Goal: Find specific page/section: Find specific page/section

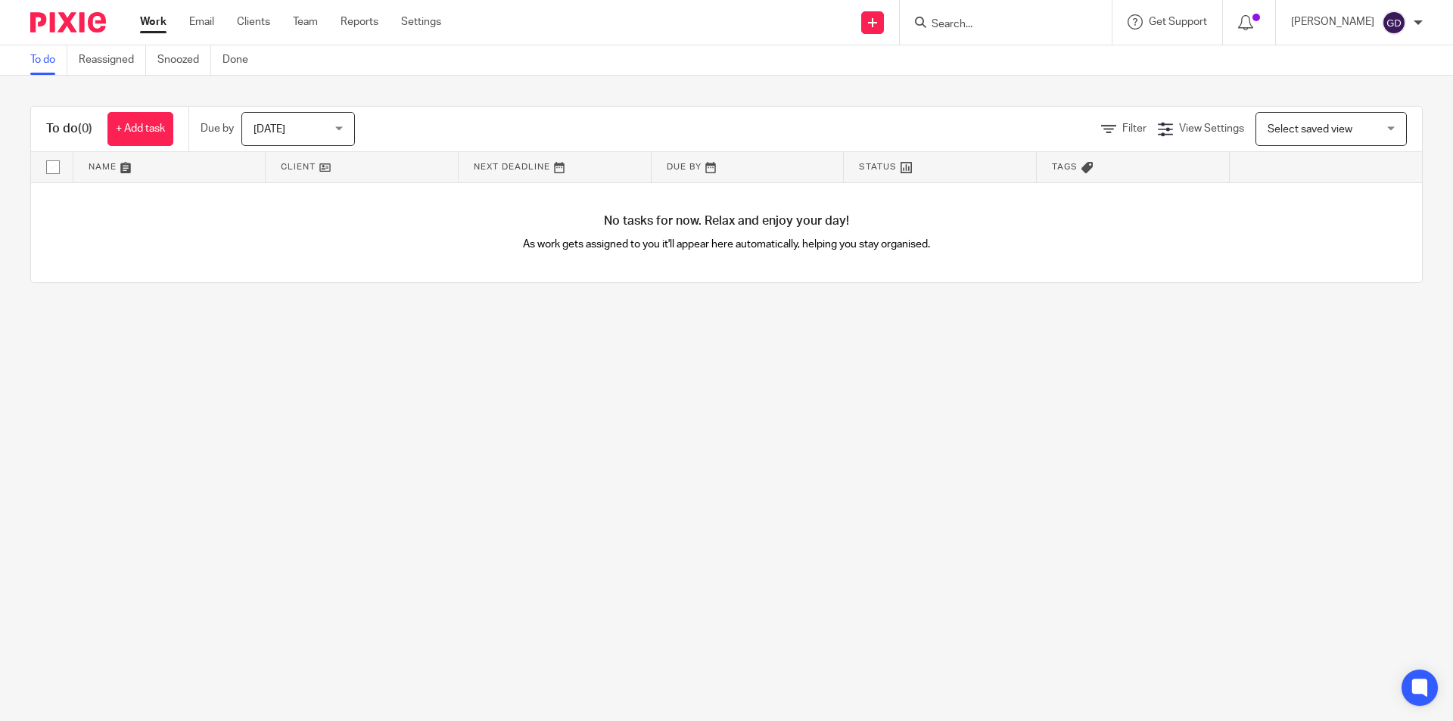
click at [980, 20] on input "Search" at bounding box center [998, 25] width 136 height 14
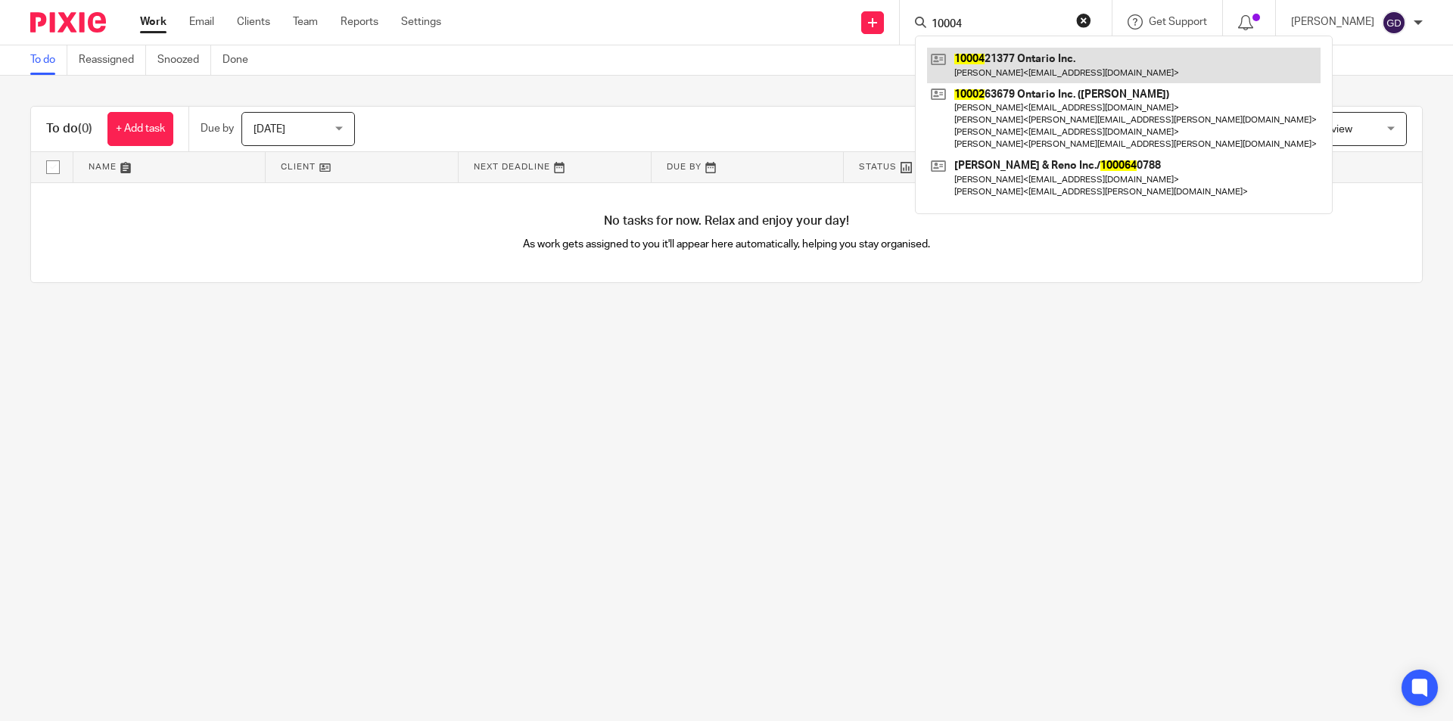
type input "10004"
click at [1020, 68] on link at bounding box center [1124, 65] width 394 height 35
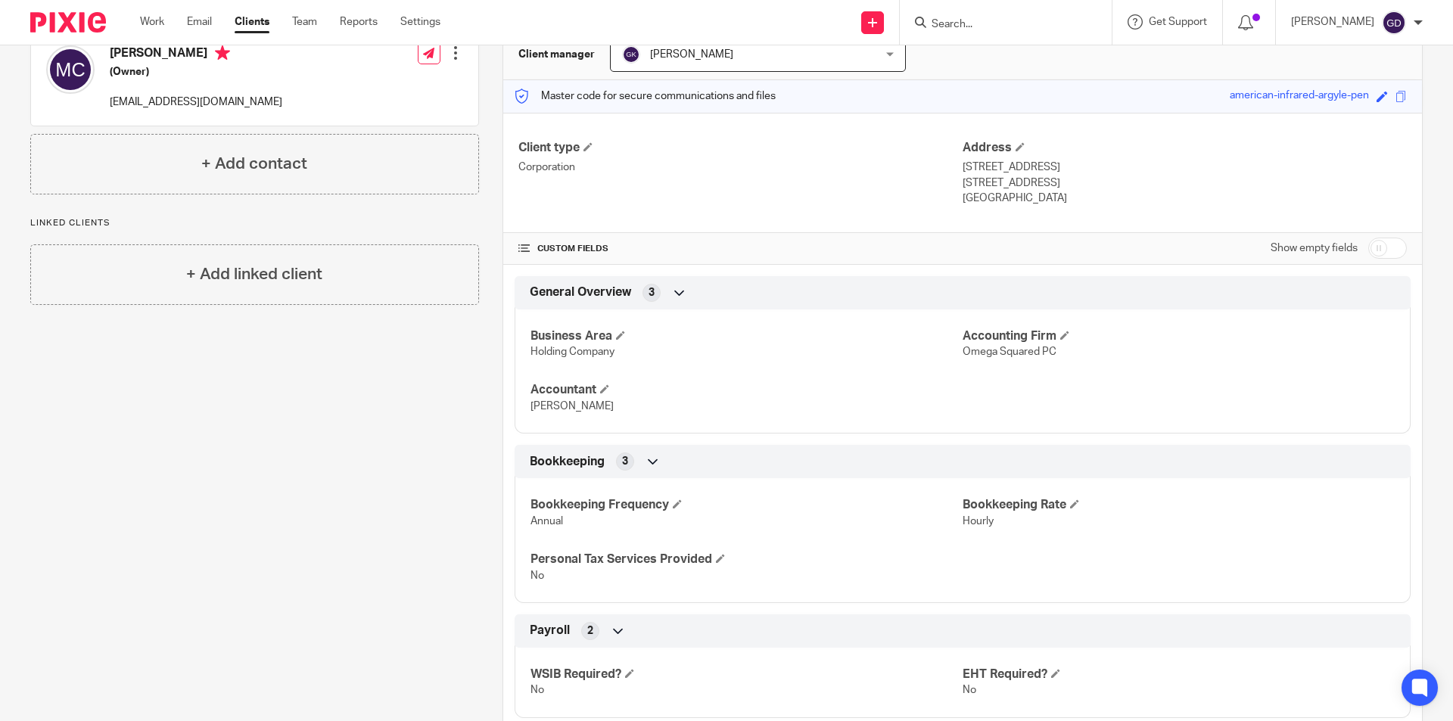
scroll to position [158, 0]
click at [1369, 248] on input "checkbox" at bounding box center [1388, 248] width 39 height 21
checkbox input "true"
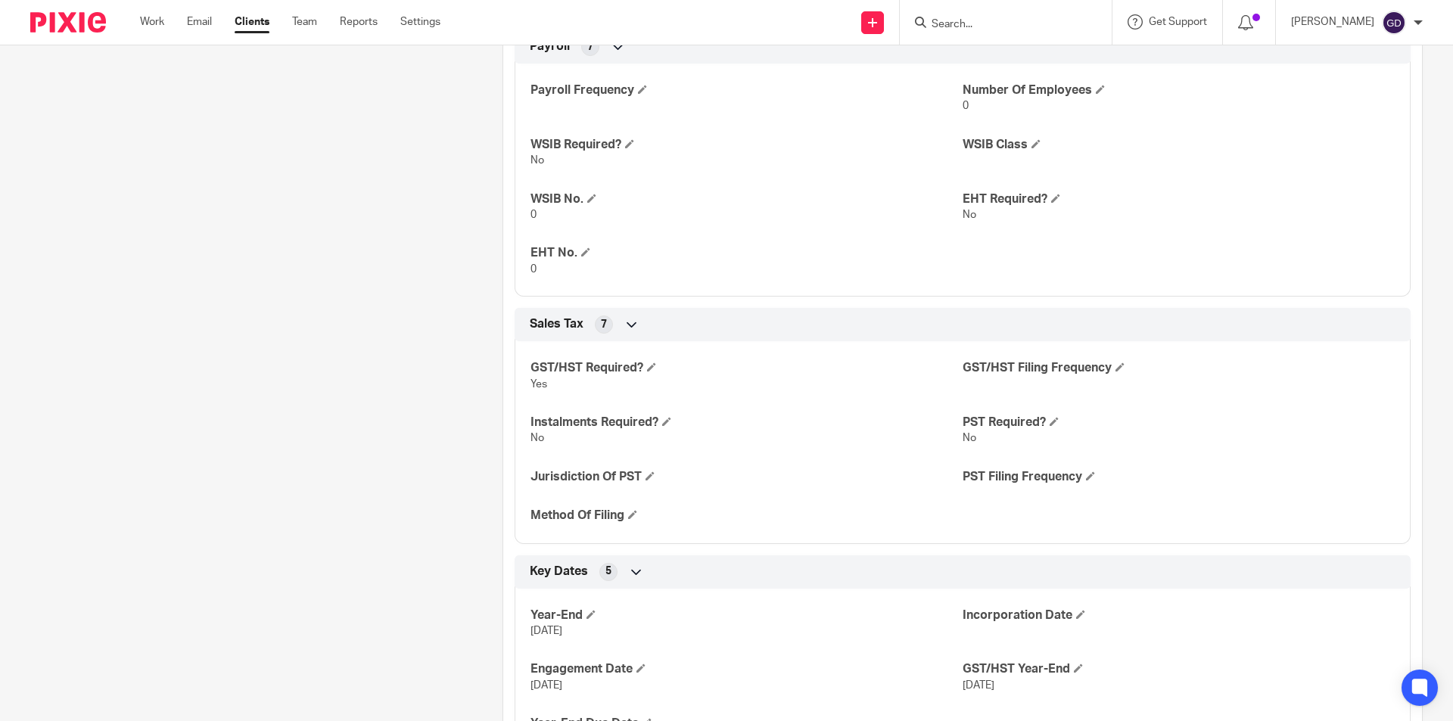
scroll to position [991, 0]
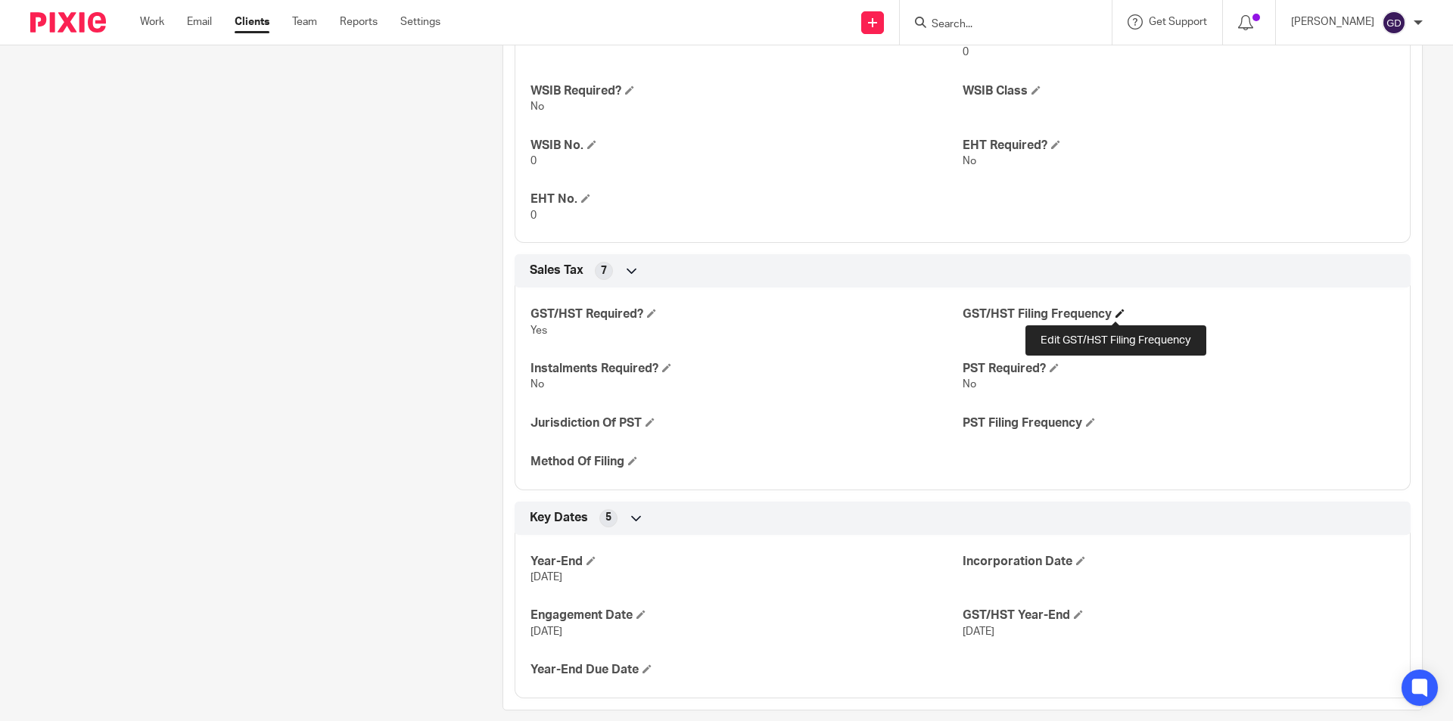
click at [1116, 314] on span at bounding box center [1120, 313] width 9 height 9
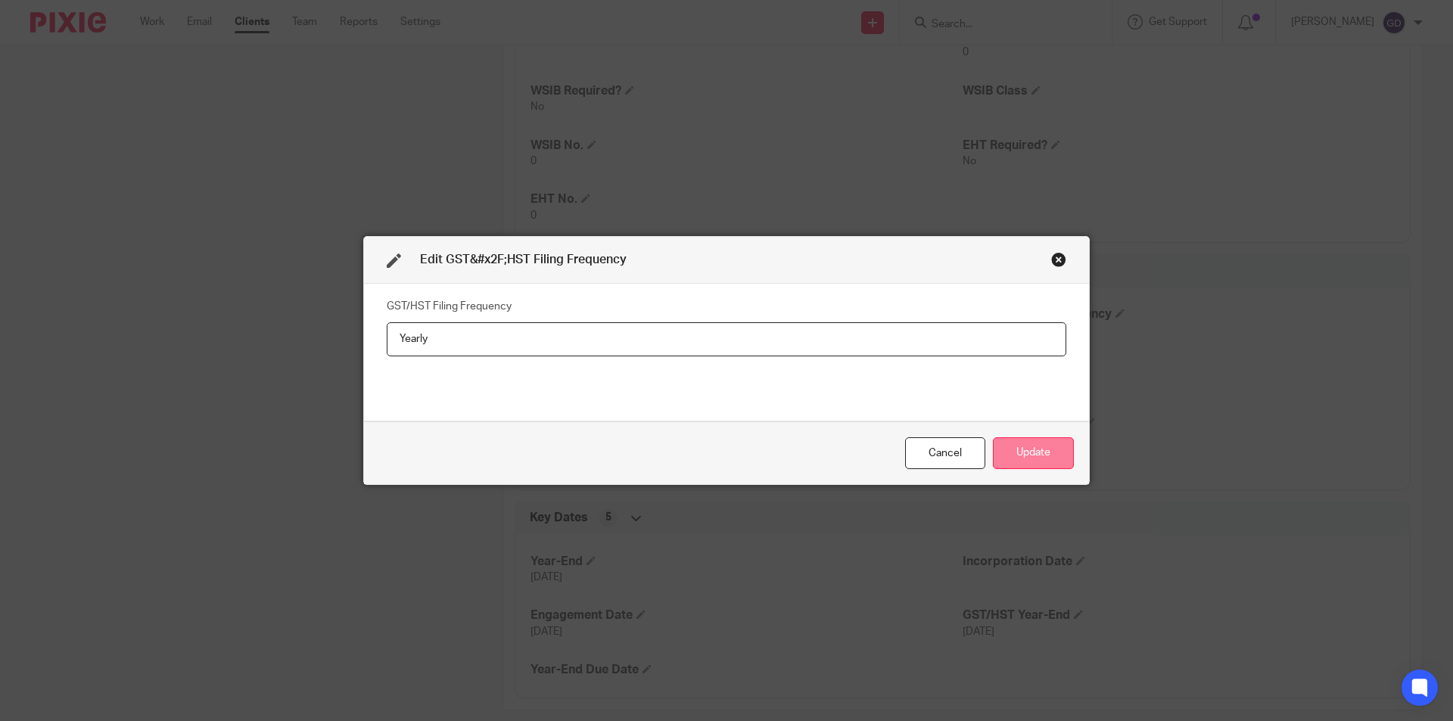
type input "Yearly"
click at [1024, 456] on button "Update" at bounding box center [1033, 454] width 81 height 33
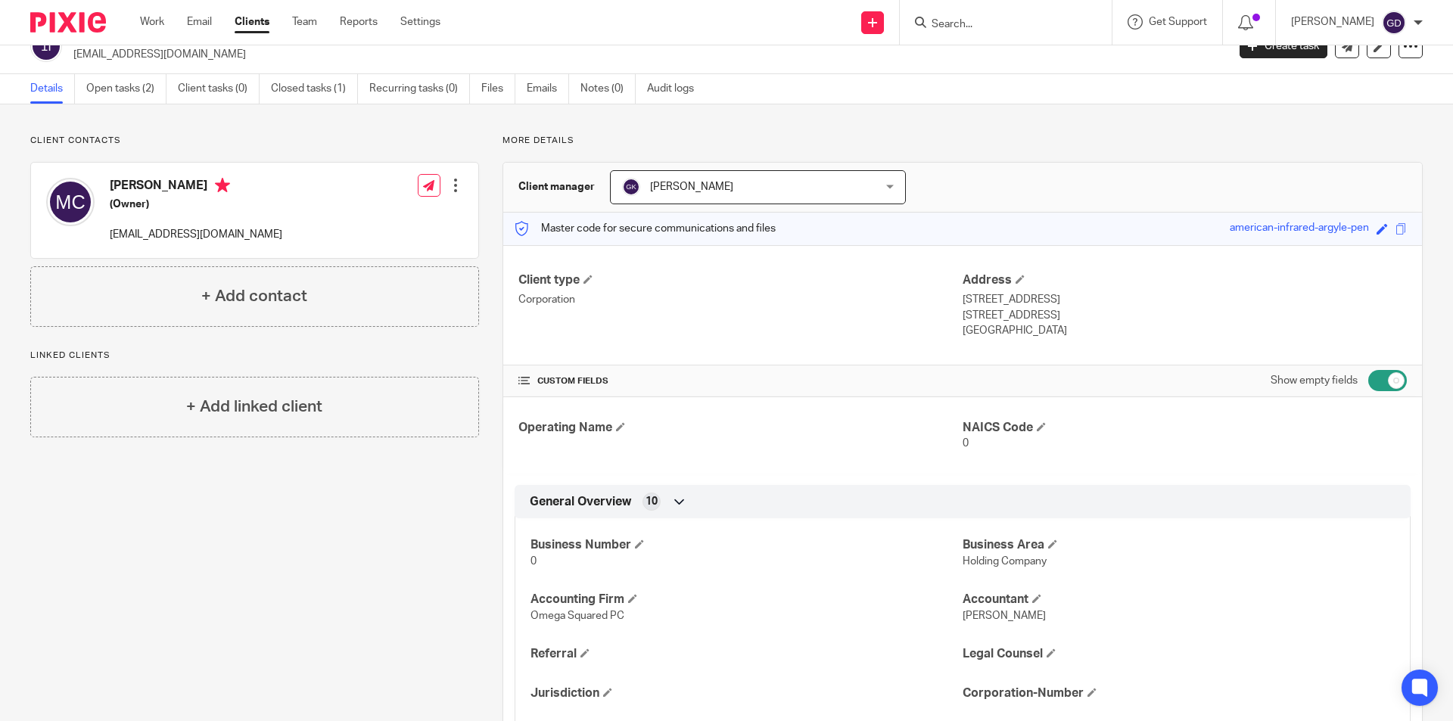
scroll to position [0, 0]
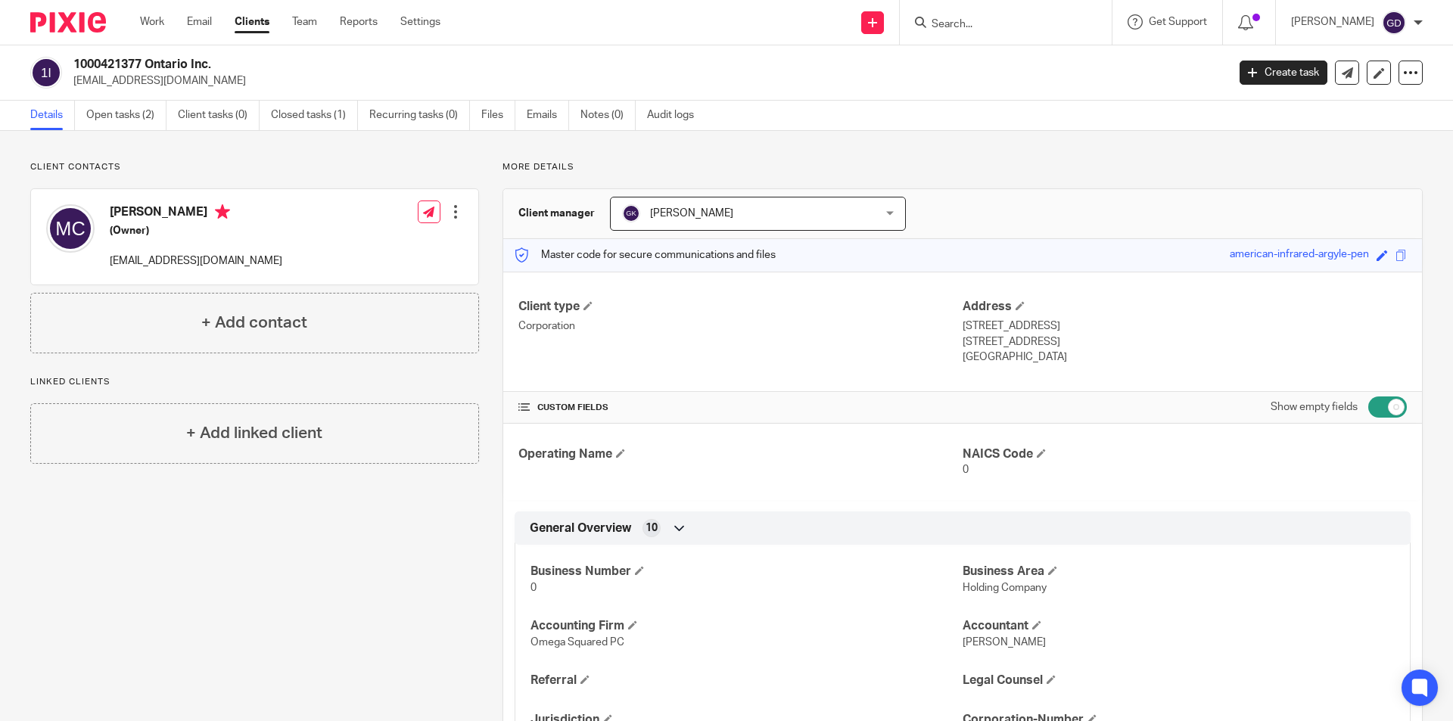
click at [1382, 410] on input "checkbox" at bounding box center [1388, 407] width 39 height 21
checkbox input "false"
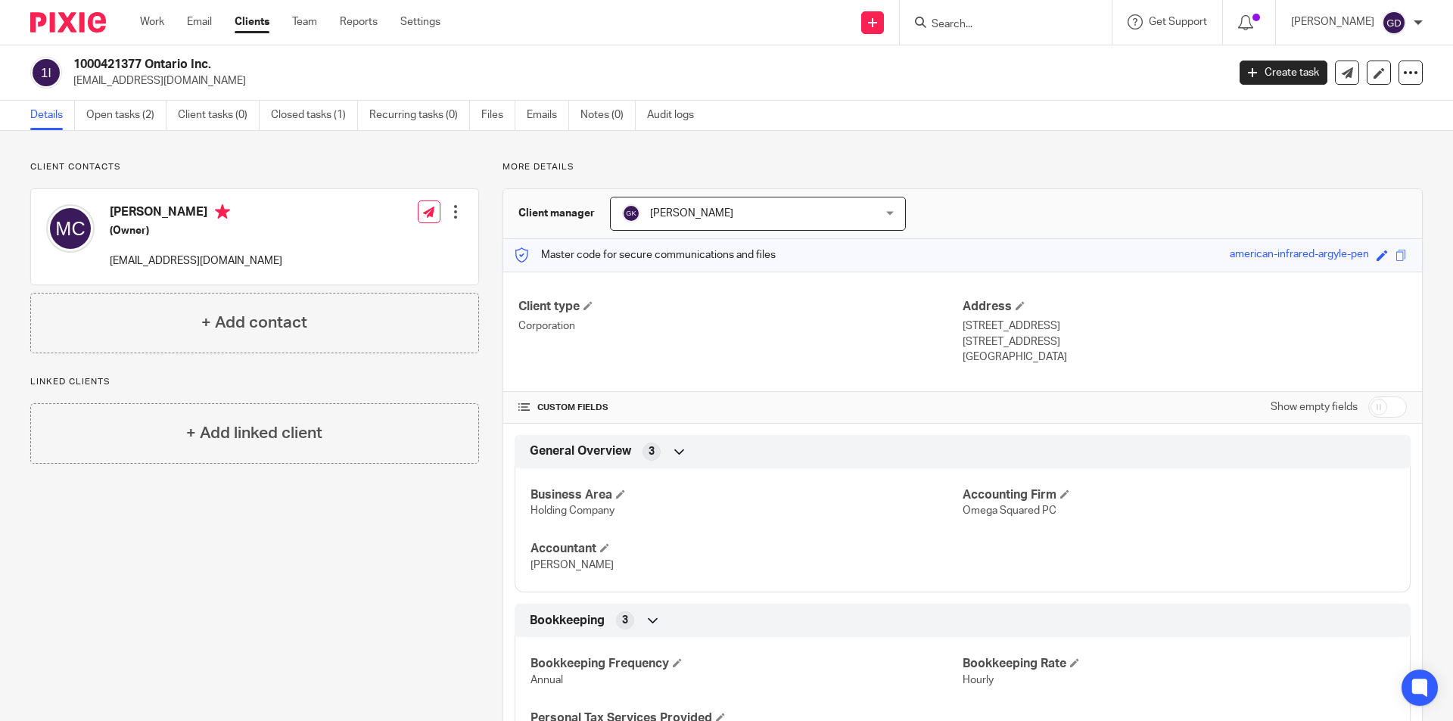
click at [961, 29] on input "Search" at bounding box center [998, 25] width 136 height 14
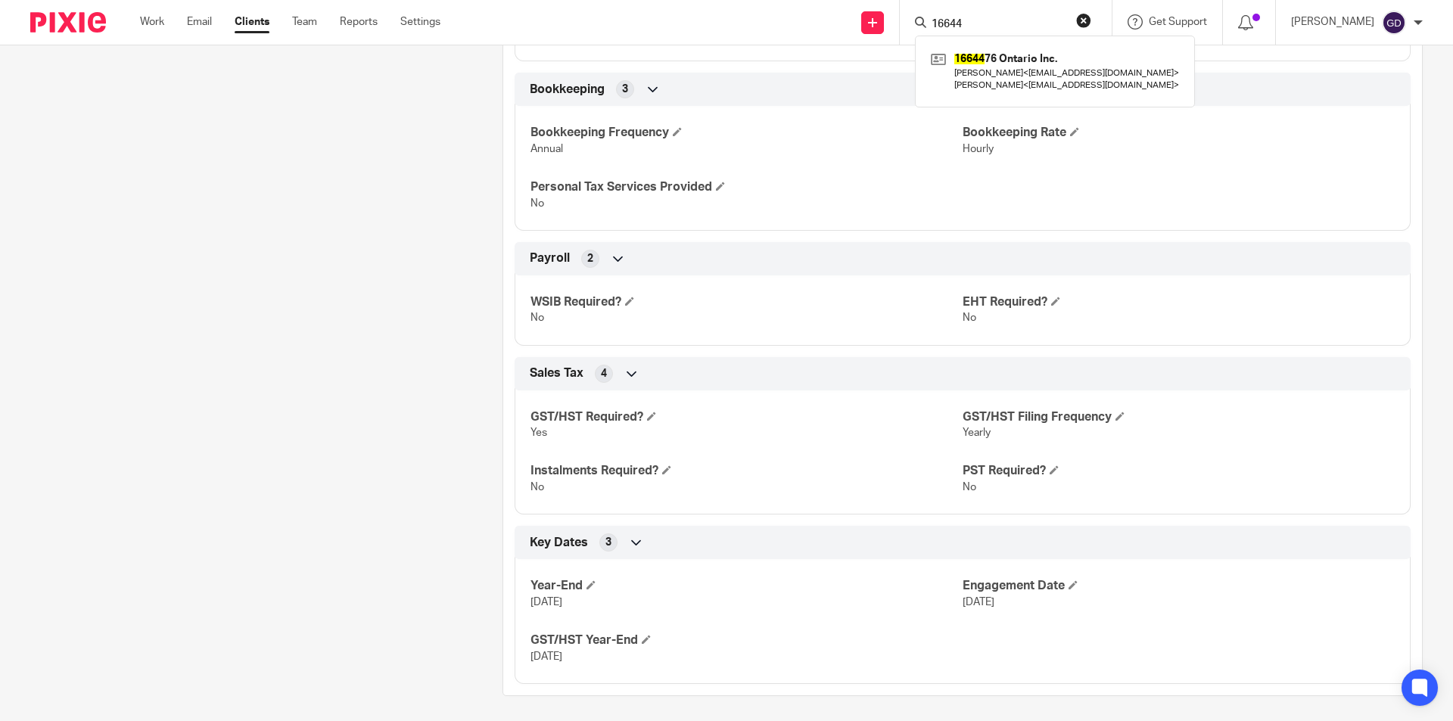
scroll to position [537, 0]
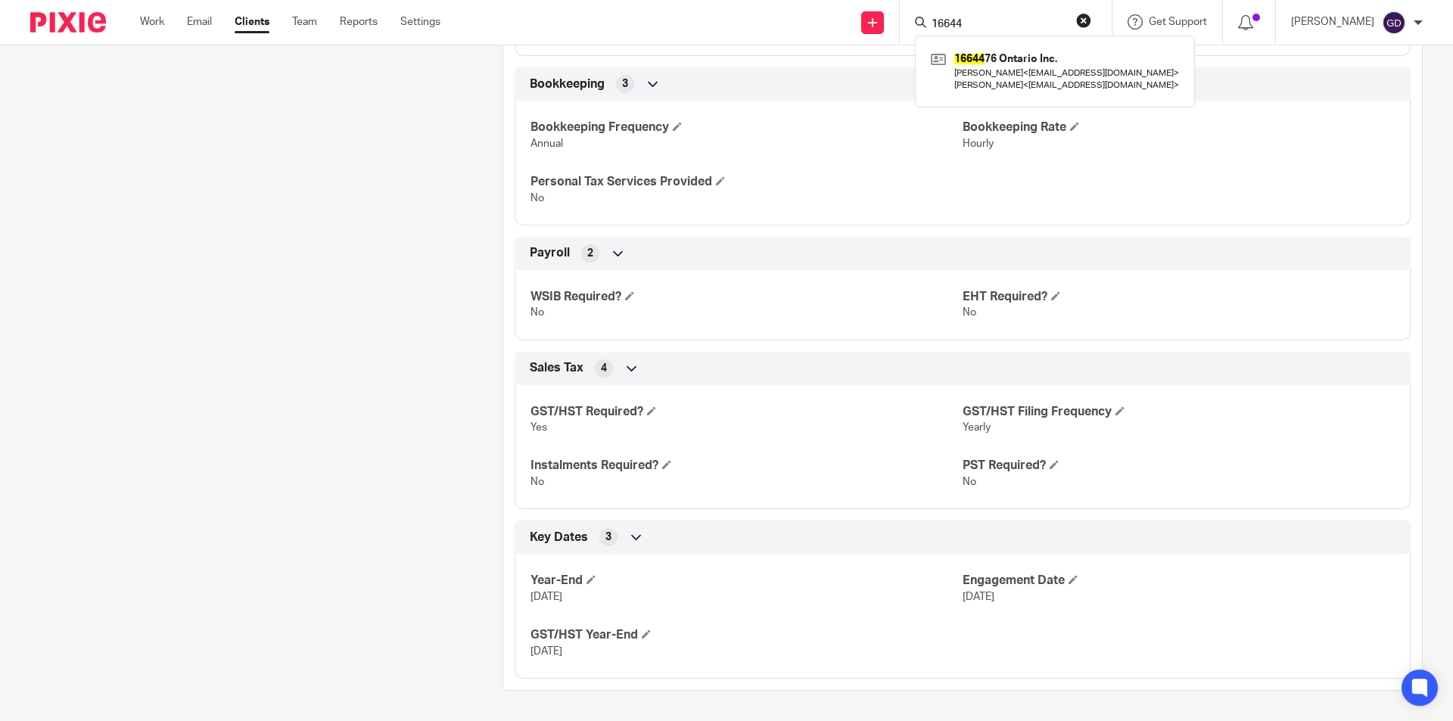
type input "16644"
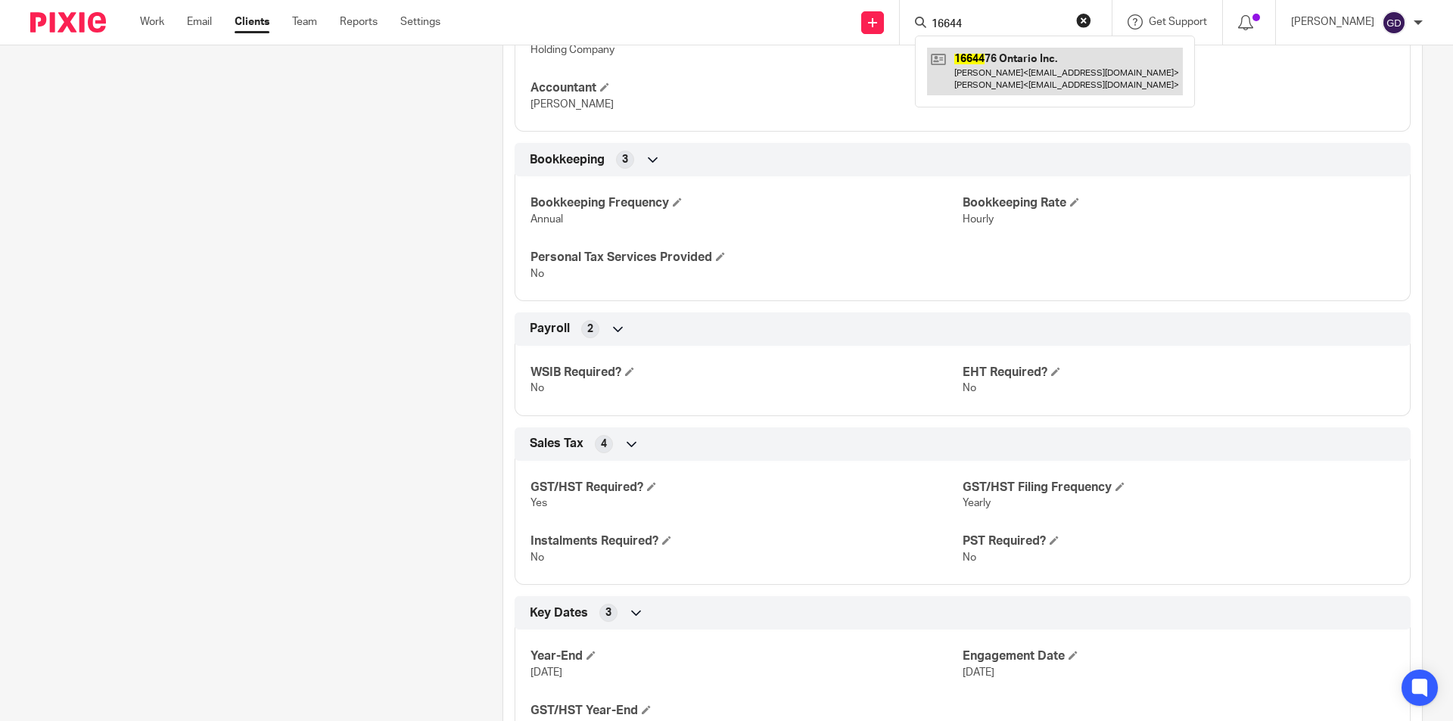
click at [1016, 74] on link at bounding box center [1055, 71] width 256 height 47
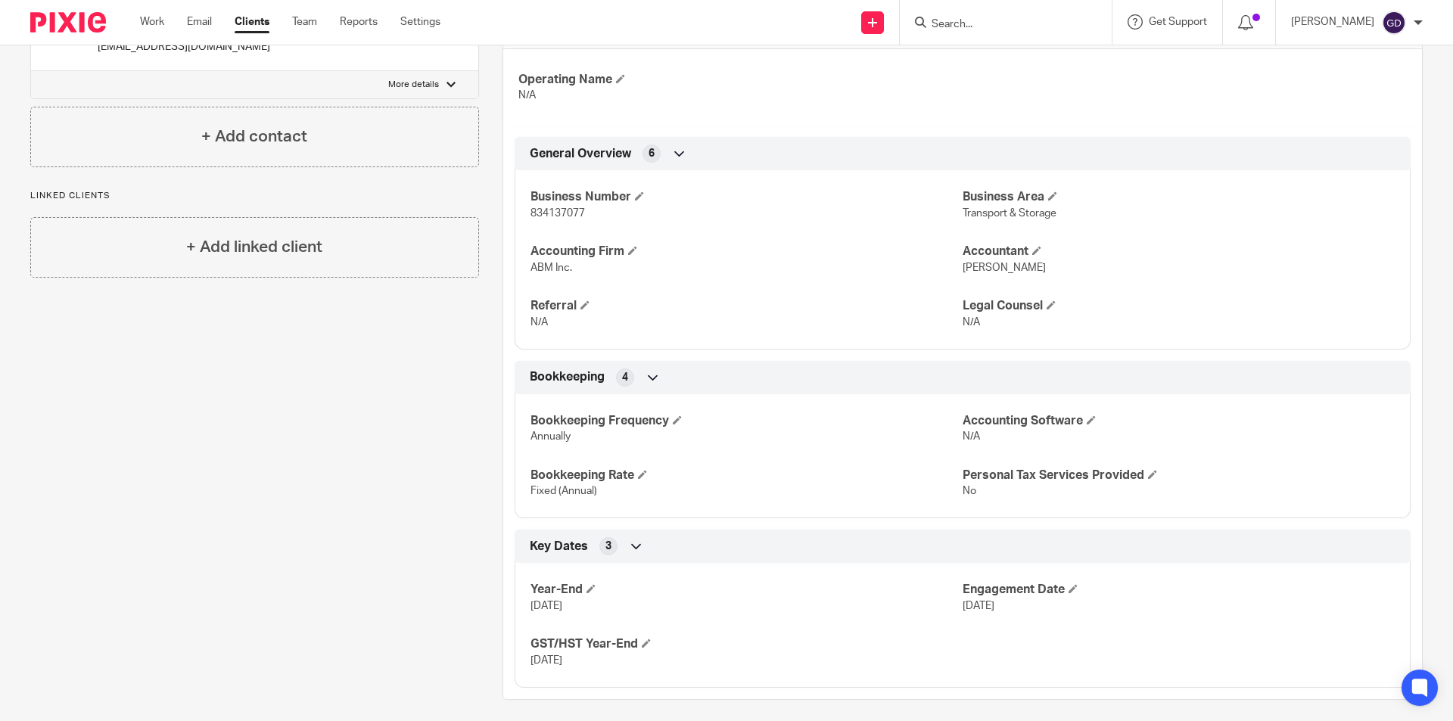
scroll to position [384, 0]
